Goal: Find specific page/section: Find specific page/section

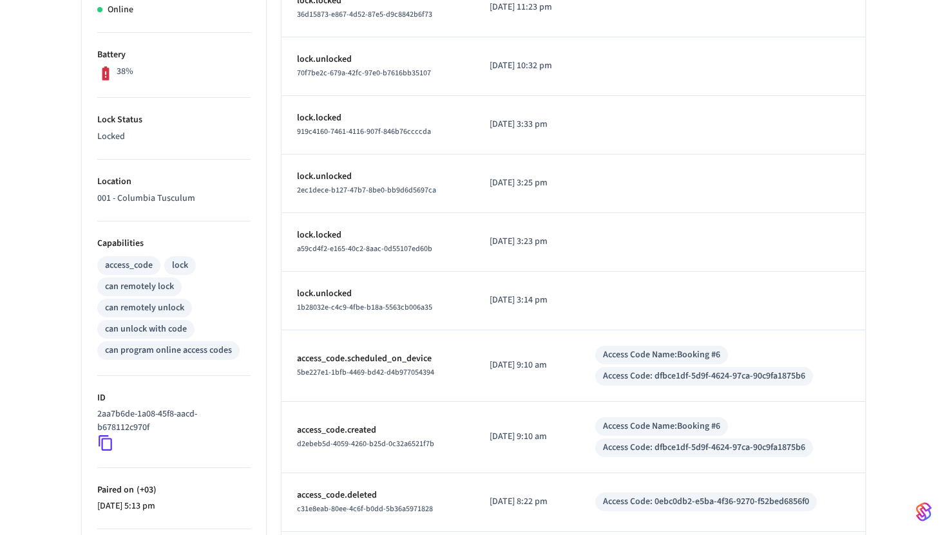
scroll to position [367, 0]
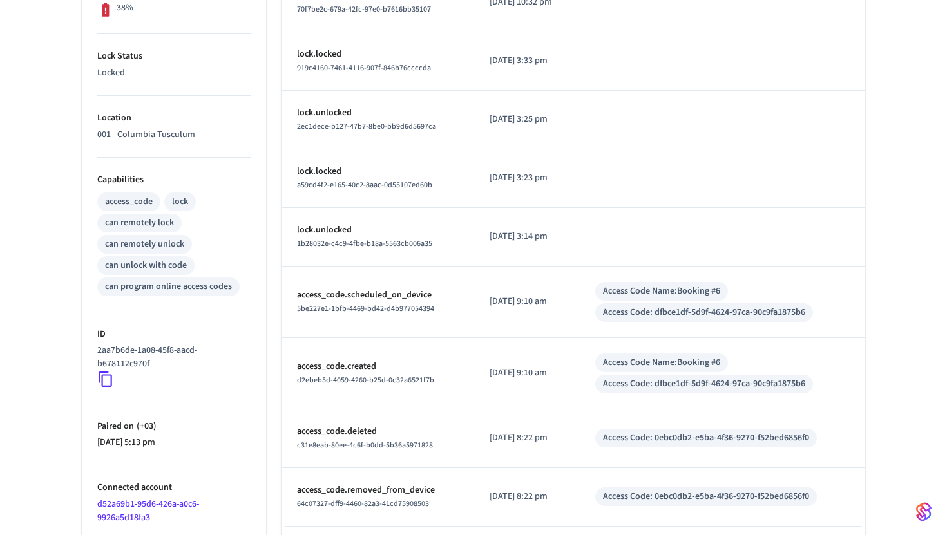
click at [106, 386] on icon at bounding box center [106, 379] width 14 height 15
click at [110, 380] on icon at bounding box center [105, 379] width 17 height 17
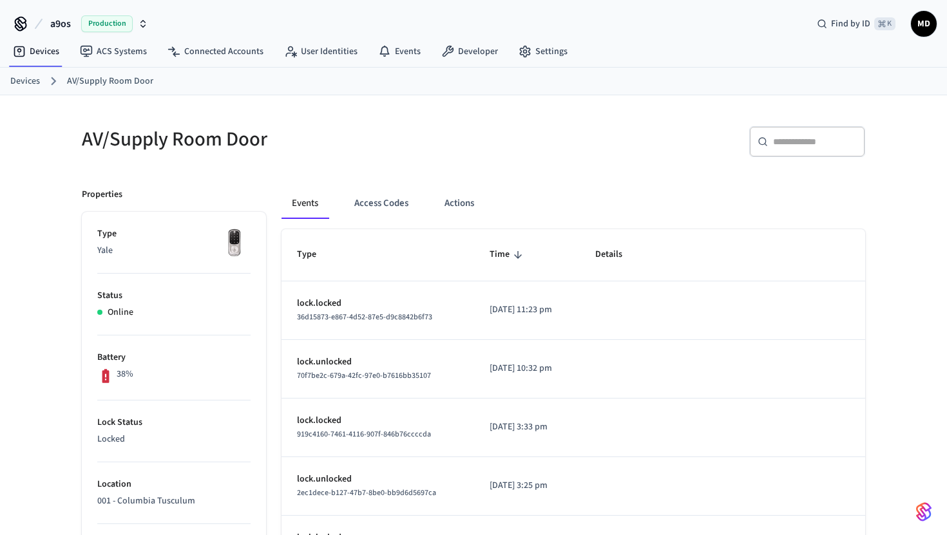
click at [151, 140] on h5 "AV/Supply Room Door" at bounding box center [274, 139] width 384 height 26
click at [152, 141] on h5 "AV/Supply Room Door" at bounding box center [274, 139] width 384 height 26
drag, startPoint x: 88, startPoint y: 139, endPoint x: 280, endPoint y: 139, distance: 191.3
click at [280, 139] on h5 "AV/Supply Room Door" at bounding box center [274, 139] width 384 height 26
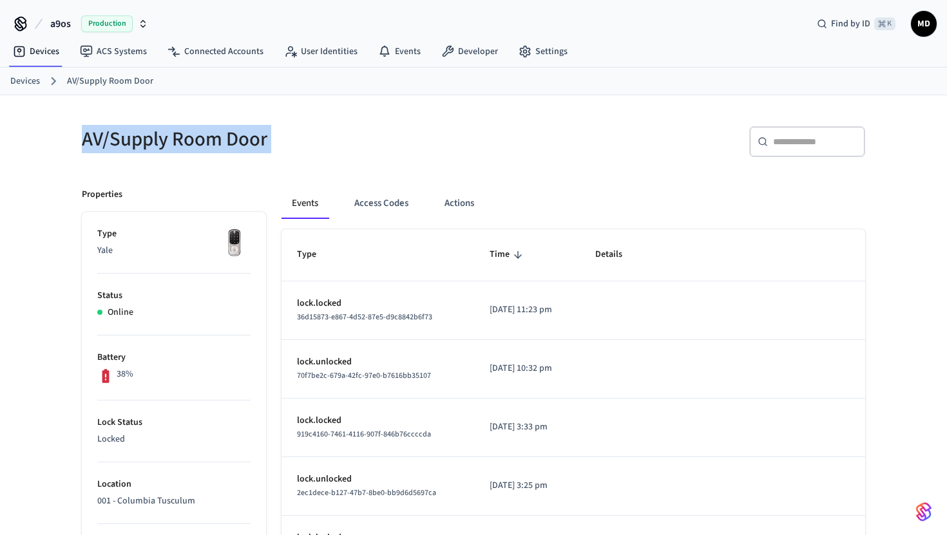
drag, startPoint x: 280, startPoint y: 139, endPoint x: 82, endPoint y: 138, distance: 197.1
click at [82, 138] on h5 "AV/Supply Room Door" at bounding box center [274, 139] width 384 height 26
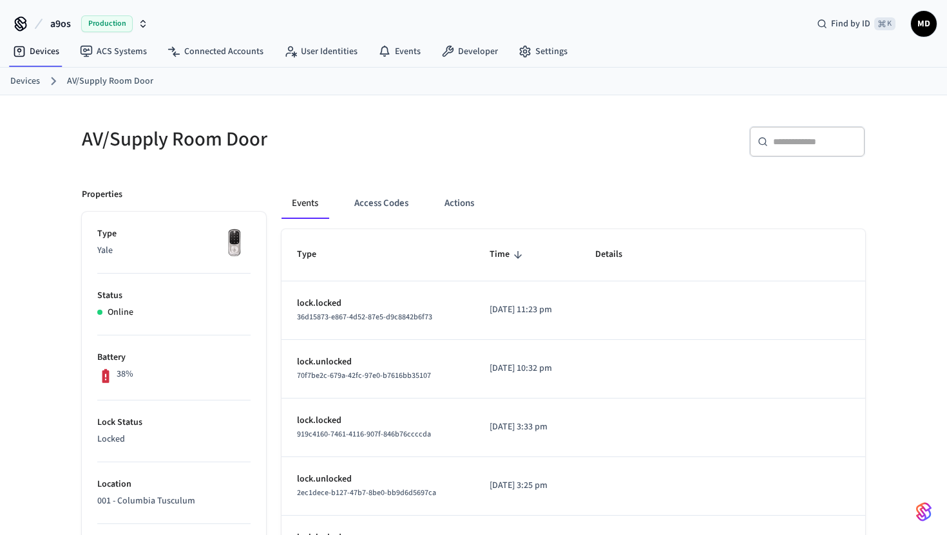
click at [28, 77] on link "Devices" at bounding box center [25, 82] width 30 height 14
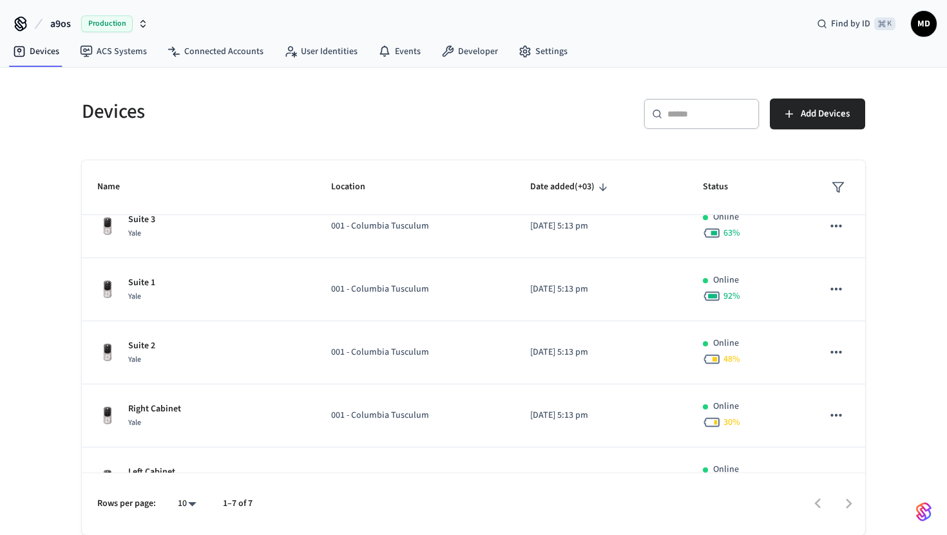
scroll to position [21, 0]
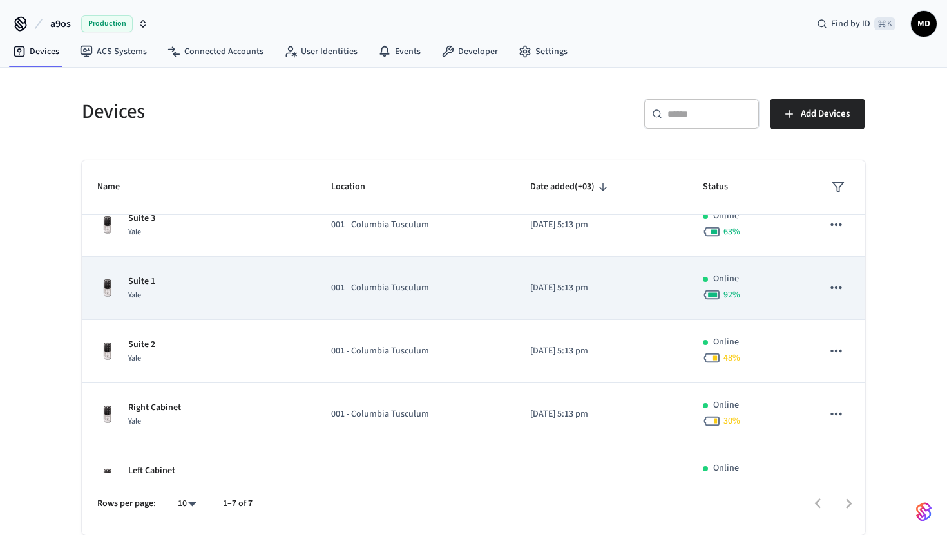
click at [191, 272] on td "Suite 1 Yale" at bounding box center [199, 288] width 234 height 63
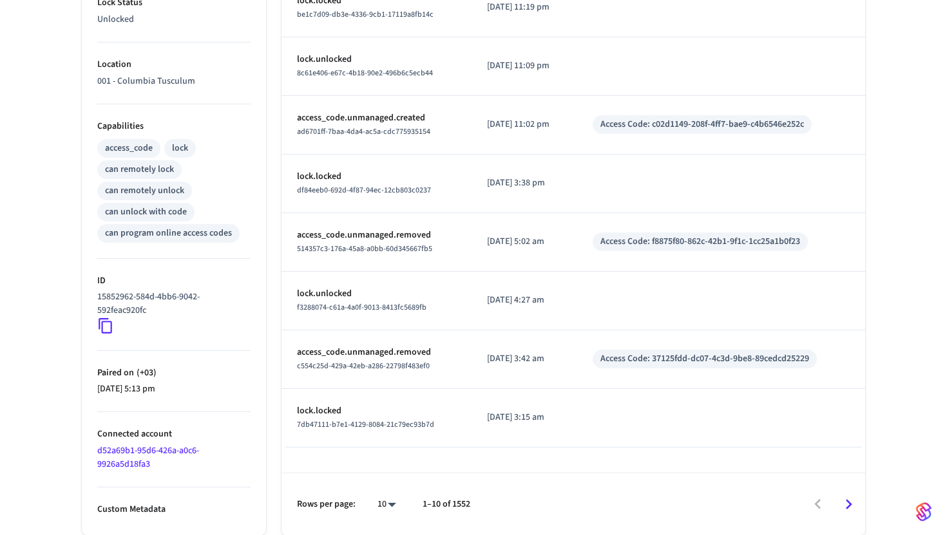
scroll to position [420, 0]
click at [106, 325] on icon at bounding box center [105, 326] width 17 height 17
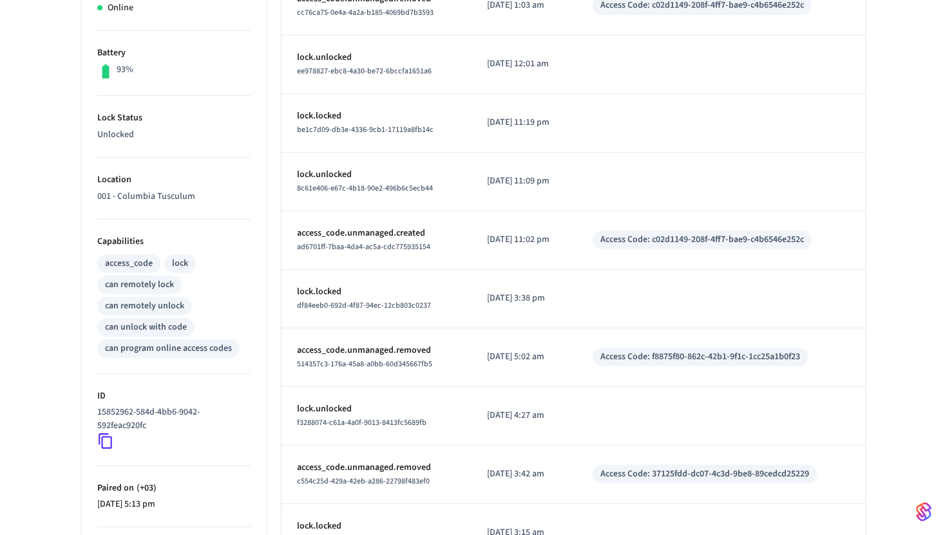
scroll to position [0, 0]
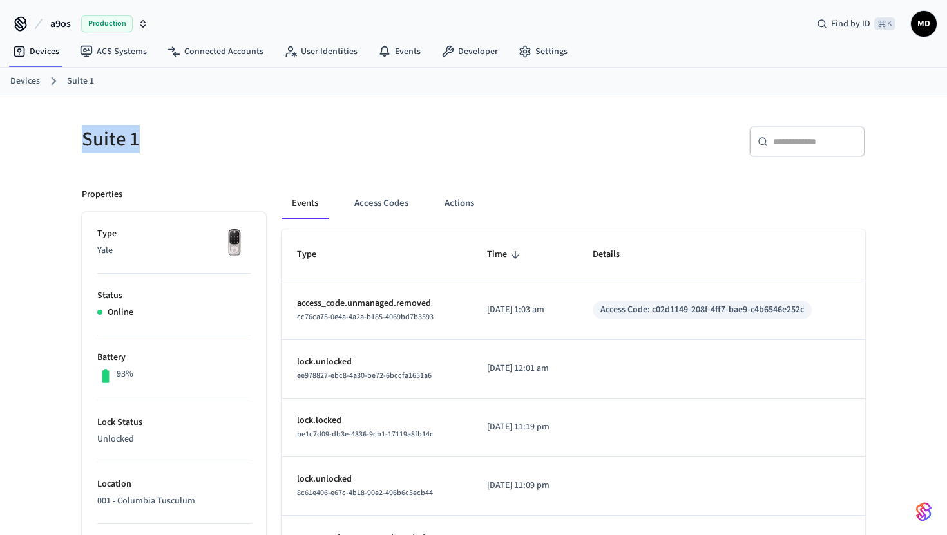
drag, startPoint x: 82, startPoint y: 141, endPoint x: 146, endPoint y: 141, distance: 64.4
click at [147, 141] on h5 "Suite 1" at bounding box center [274, 139] width 384 height 26
copy h5 "Suite 1"
